Goal: Book appointment/travel/reservation

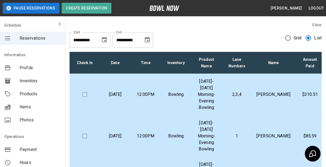
click at [115, 91] on p "[DATE]" at bounding box center [115, 94] width 22 height 7
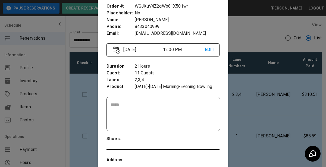
scroll to position [28, 0]
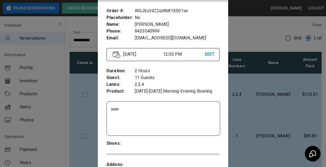
click at [279, 96] on div at bounding box center [163, 83] width 326 height 167
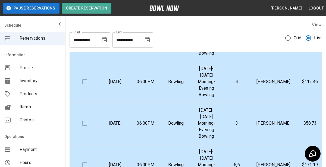
scroll to position [177, 0]
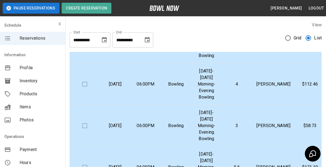
click at [181, 93] on td "Bowling" at bounding box center [176, 85] width 30 height 42
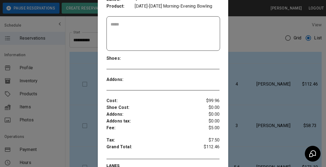
scroll to position [143, 0]
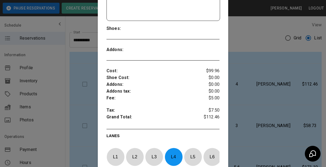
click at [259, 97] on div at bounding box center [163, 83] width 326 height 167
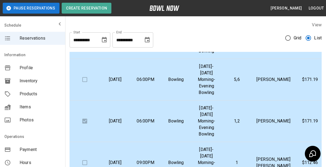
scroll to position [265, 0]
click at [194, 84] on td "[DATE]-[DATE] Morning-Evening Bowling" at bounding box center [206, 79] width 30 height 42
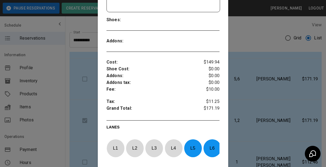
scroll to position [156, 0]
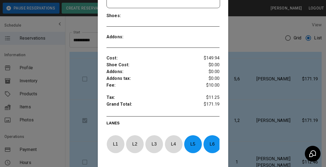
click at [259, 97] on div at bounding box center [163, 83] width 326 height 167
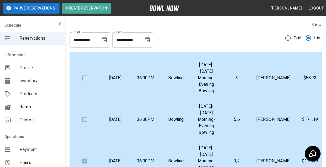
scroll to position [0, 0]
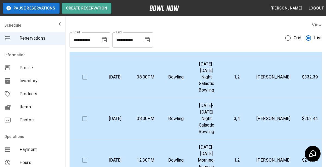
scroll to position [393, 0]
